Goal: Find specific page/section: Find specific page/section

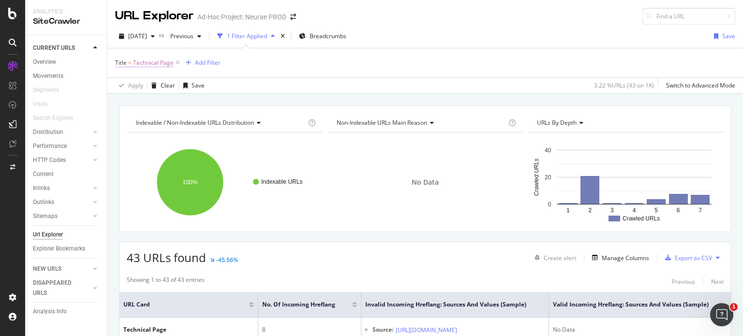
click at [148, 64] on span "Technical Page" at bounding box center [153, 63] width 41 height 14
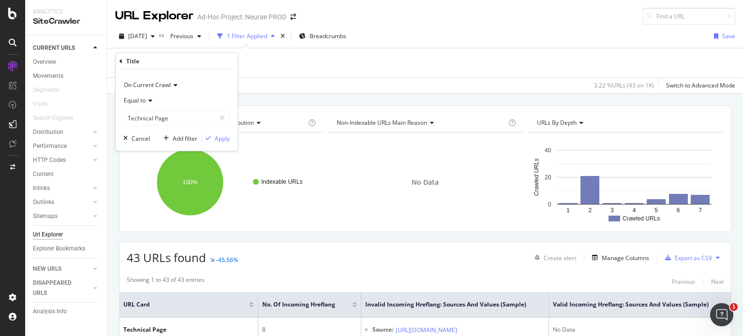
click at [250, 64] on div "Title = Technical Page Add Filter" at bounding box center [425, 62] width 621 height 29
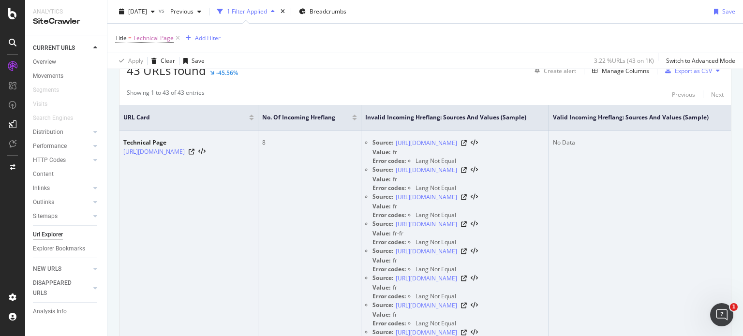
scroll to position [194, 0]
